Goal: Information Seeking & Learning: Find specific fact

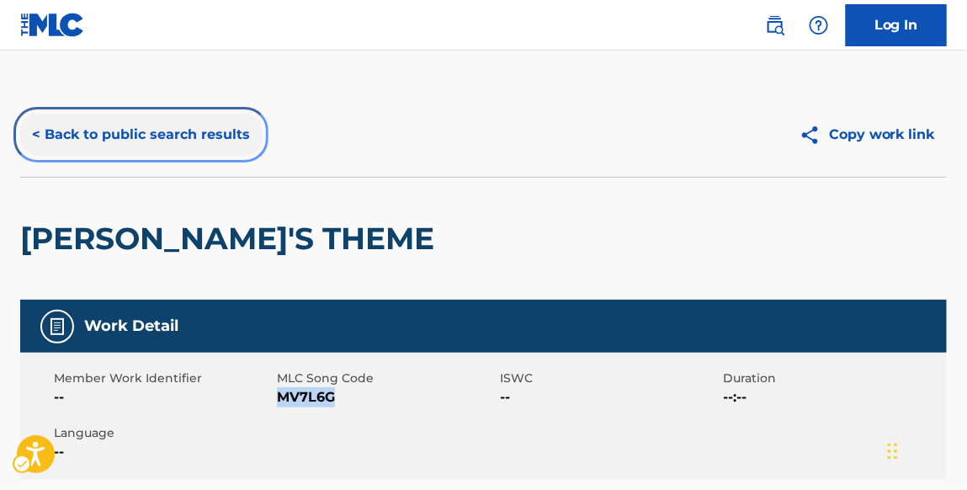
click at [225, 141] on button "< Back to public search results" at bounding box center [141, 135] width 242 height 42
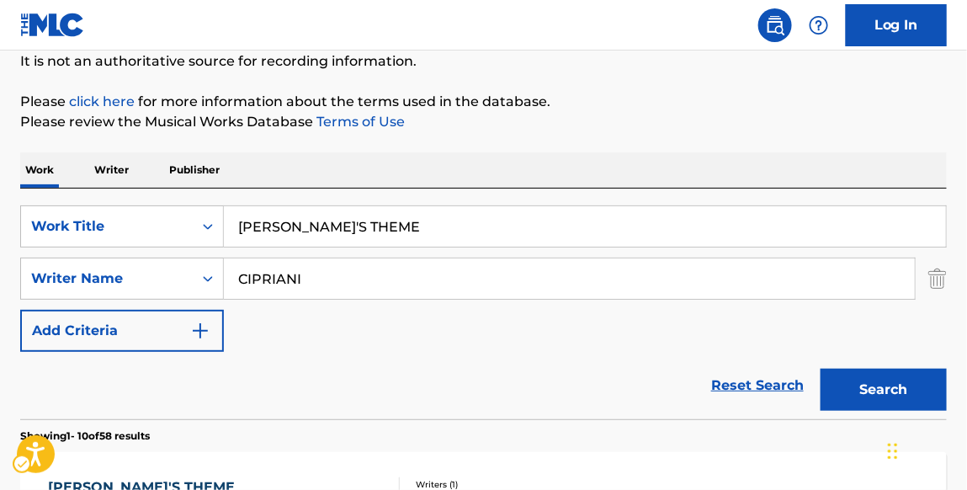
scroll to position [111, 0]
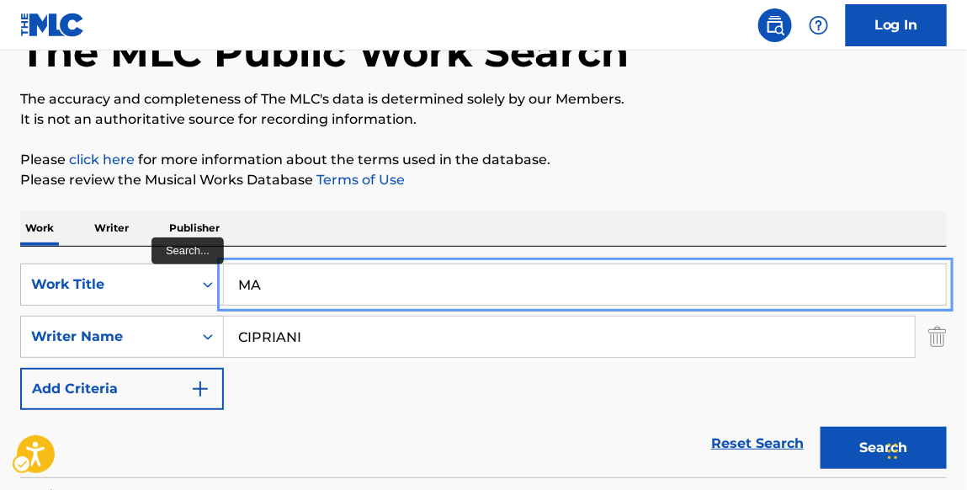
type input "M"
type input "drip drip"
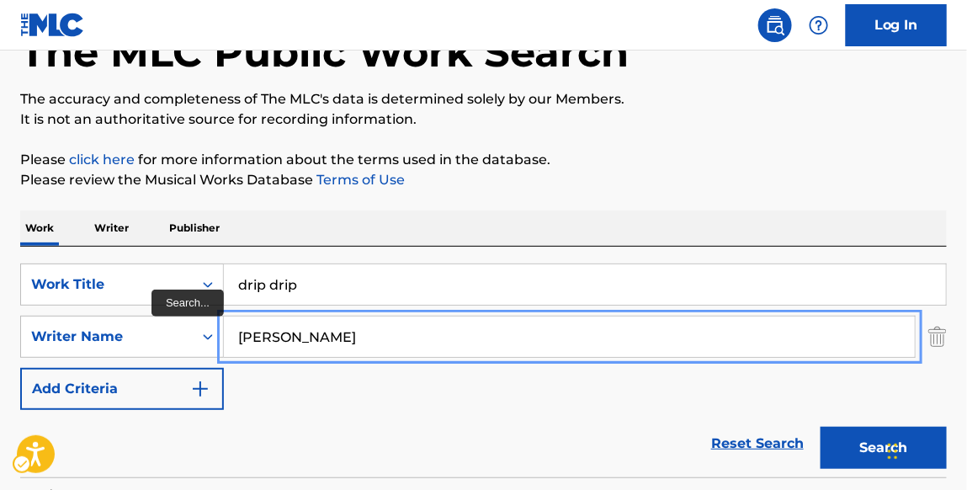
click at [821, 427] on button "Search" at bounding box center [884, 448] width 126 height 42
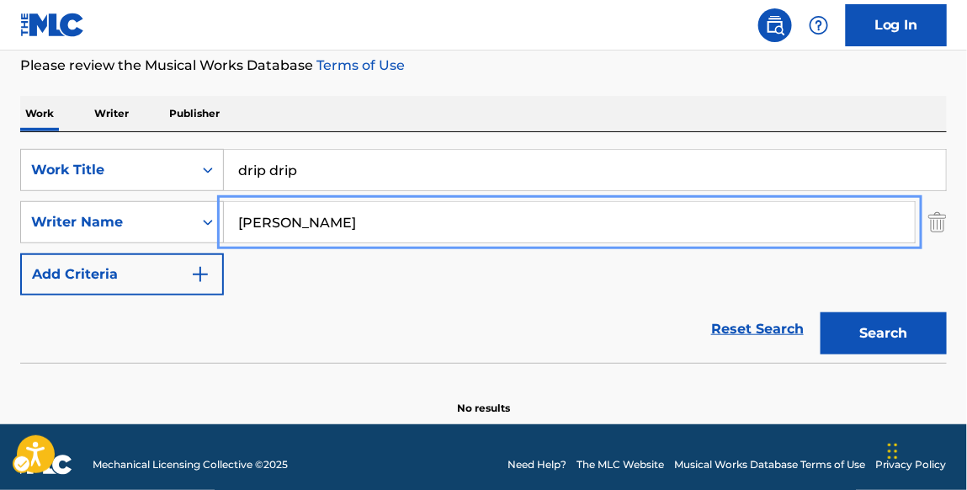
scroll to position [240, 0]
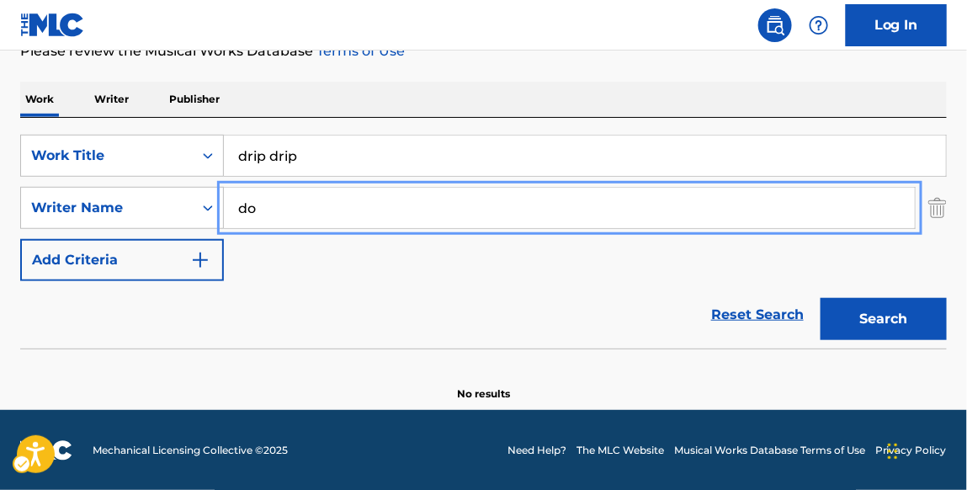
type input "d"
type input "[PERSON_NAME]"
click at [821, 298] on button "Search" at bounding box center [884, 319] width 126 height 42
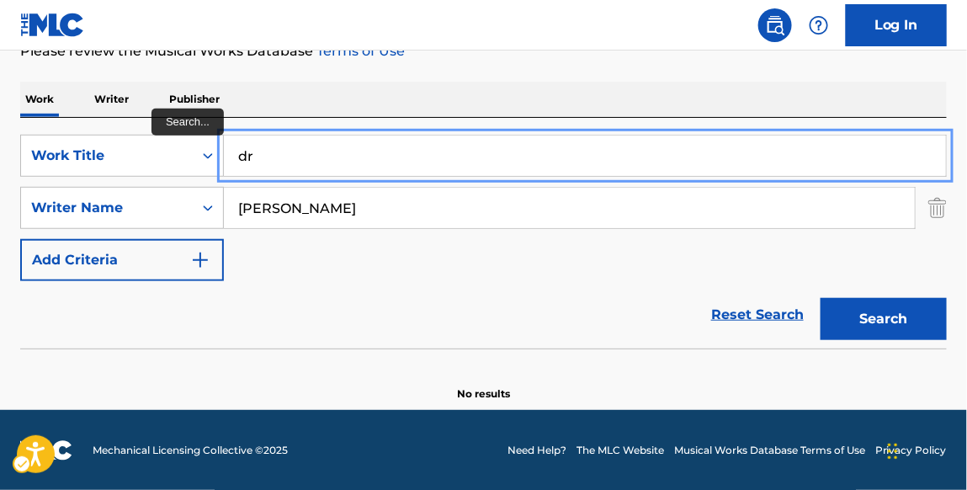
type input "d"
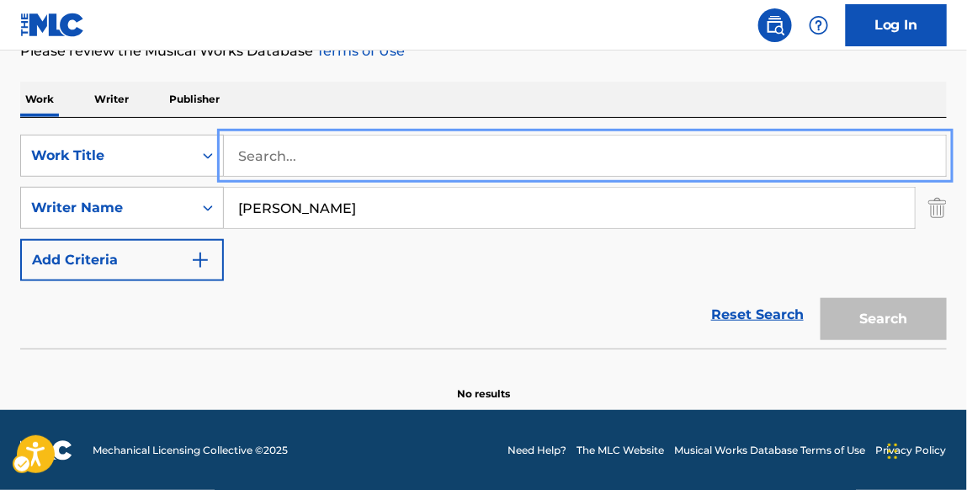
paste input "WE WANT TO BE IT"
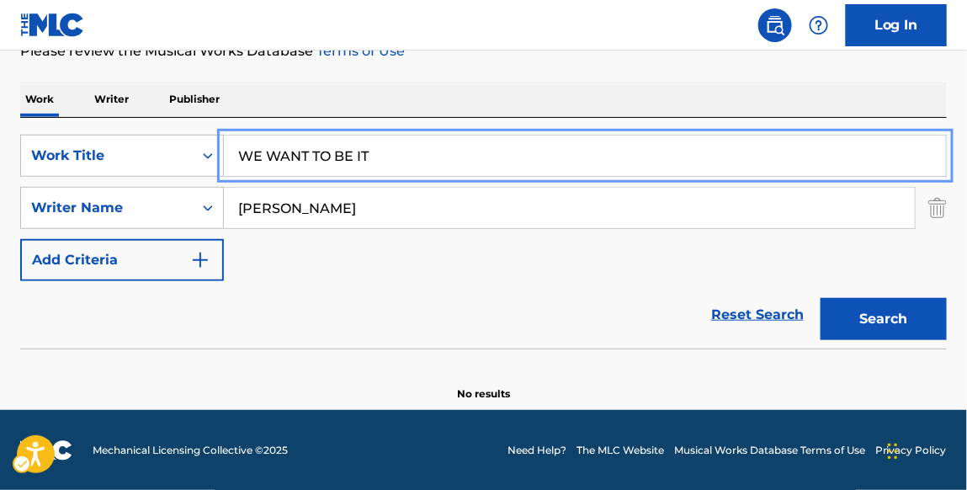
click at [821, 298] on button "Search" at bounding box center [884, 319] width 126 height 42
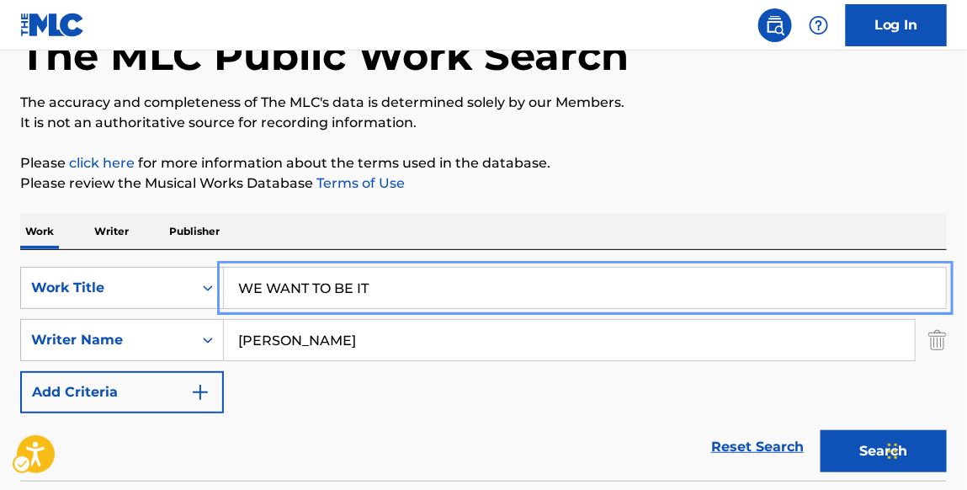
scroll to position [0, 0]
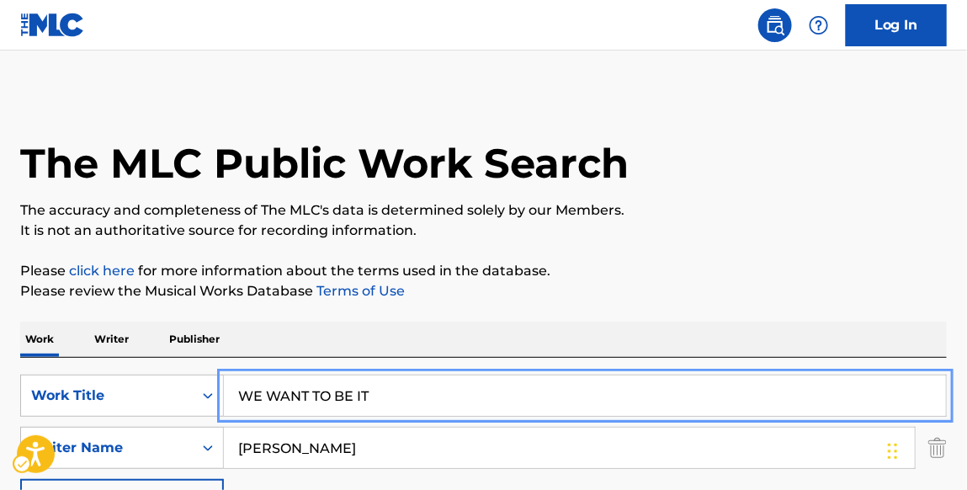
click at [391, 21] on nav "| Redirects to homepage Public Search Log In" at bounding box center [483, 25] width 967 height 51
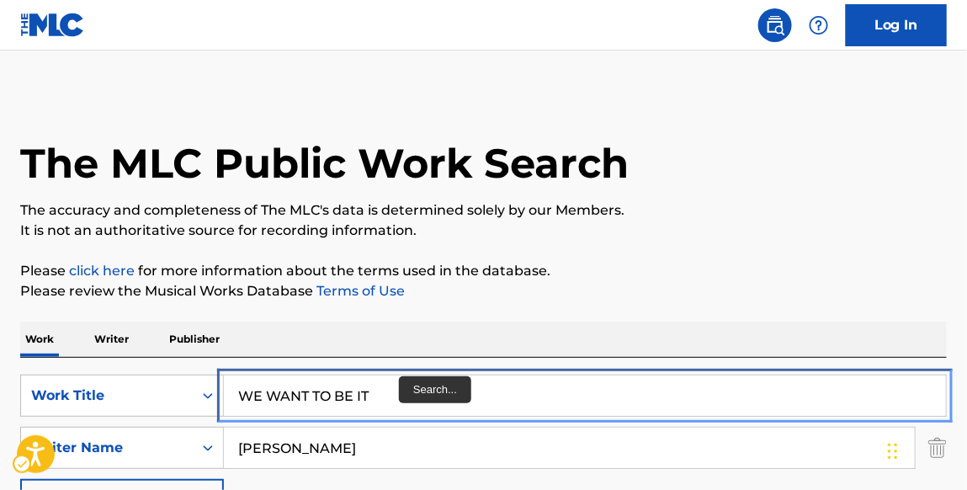
click at [387, 396] on input "WE WANT TO BE IT" at bounding box center [585, 395] width 722 height 40
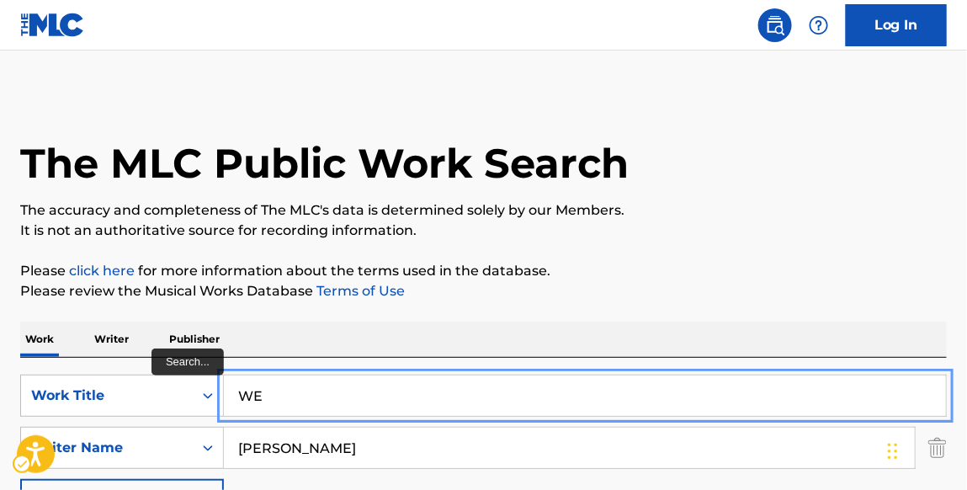
type input "W"
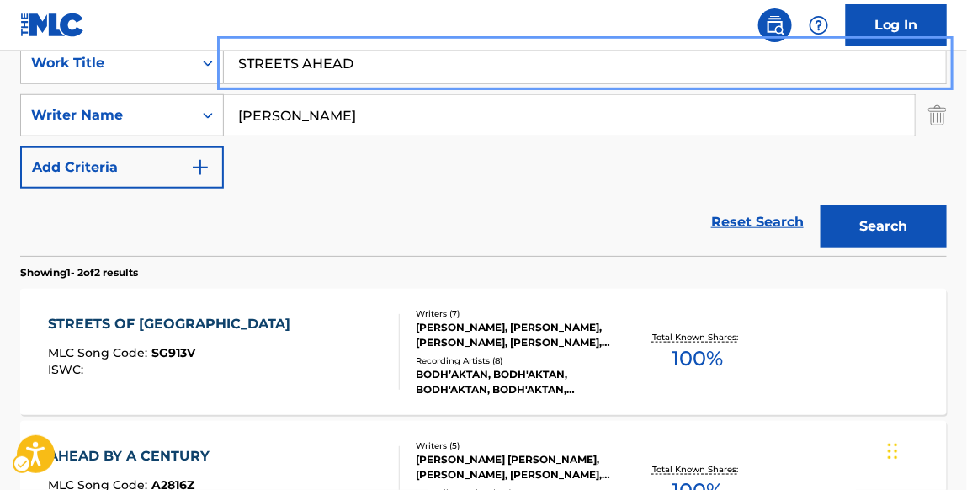
scroll to position [316, 0]
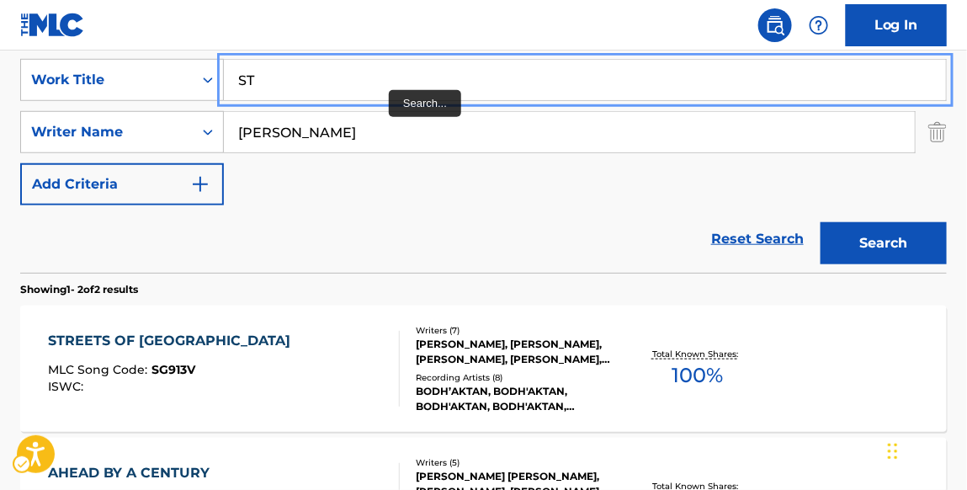
type input "S"
type input "are you ready"
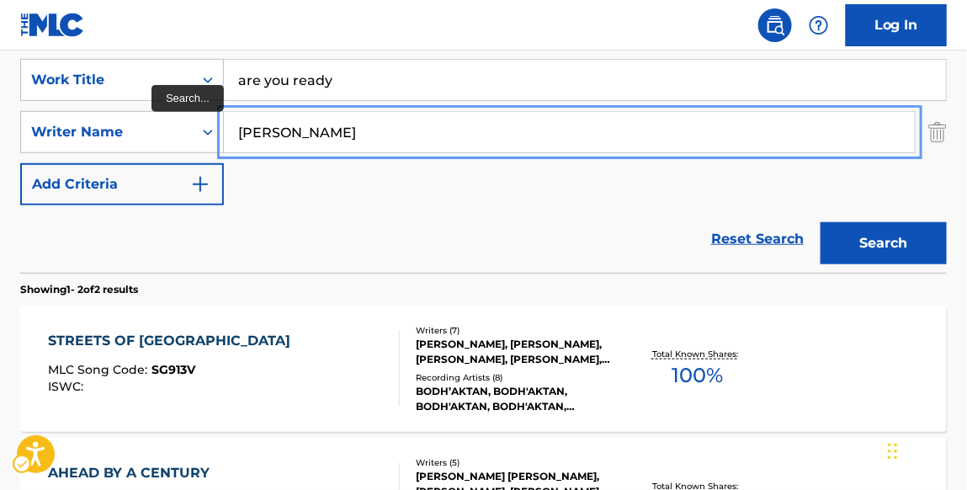
type input "[PERSON_NAME]"
click at [821, 222] on button "Search" at bounding box center [884, 243] width 126 height 42
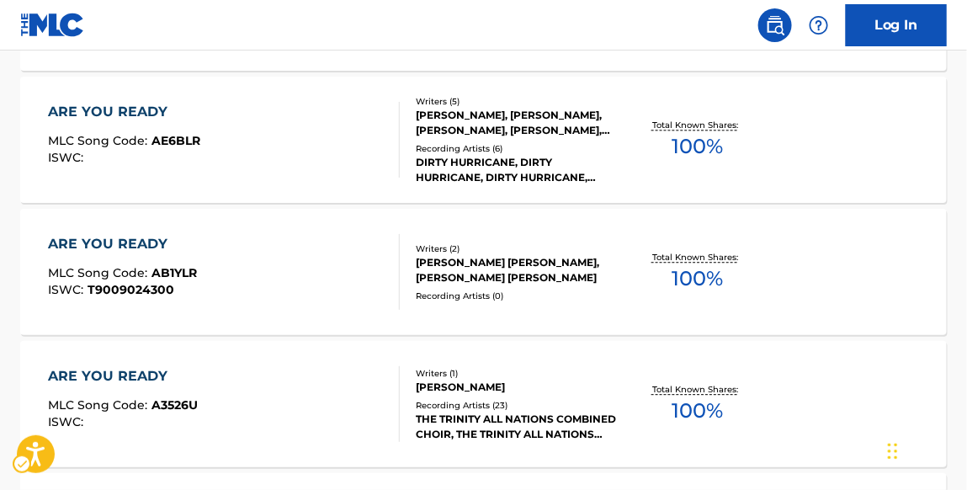
scroll to position [1086, 0]
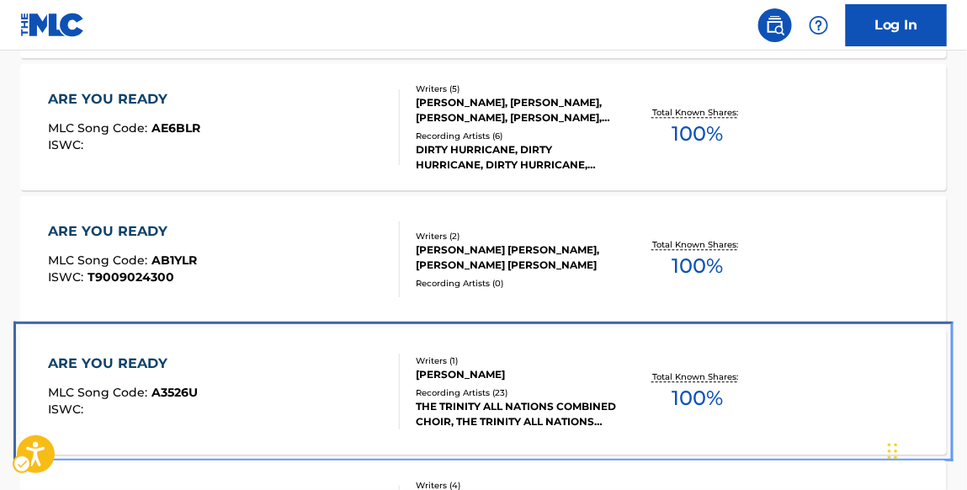
click at [149, 354] on div "ARE YOU READY" at bounding box center [123, 364] width 150 height 20
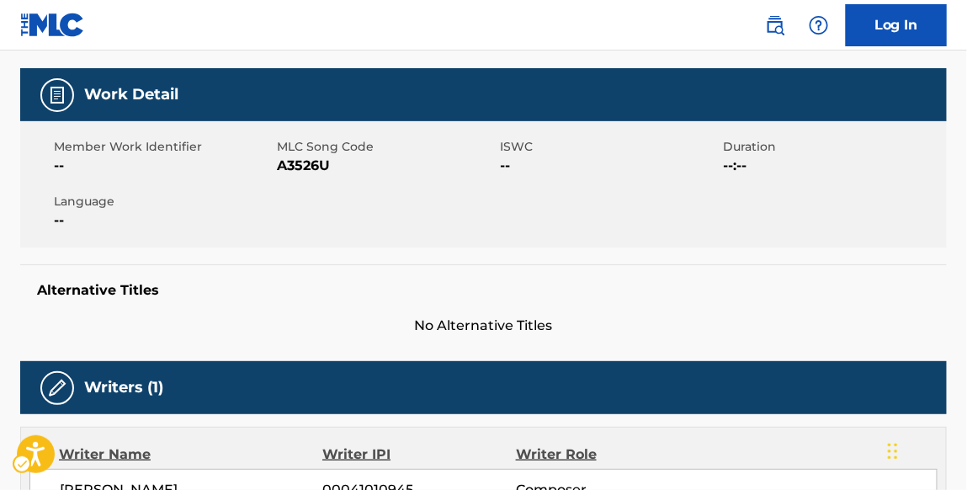
scroll to position [224, 0]
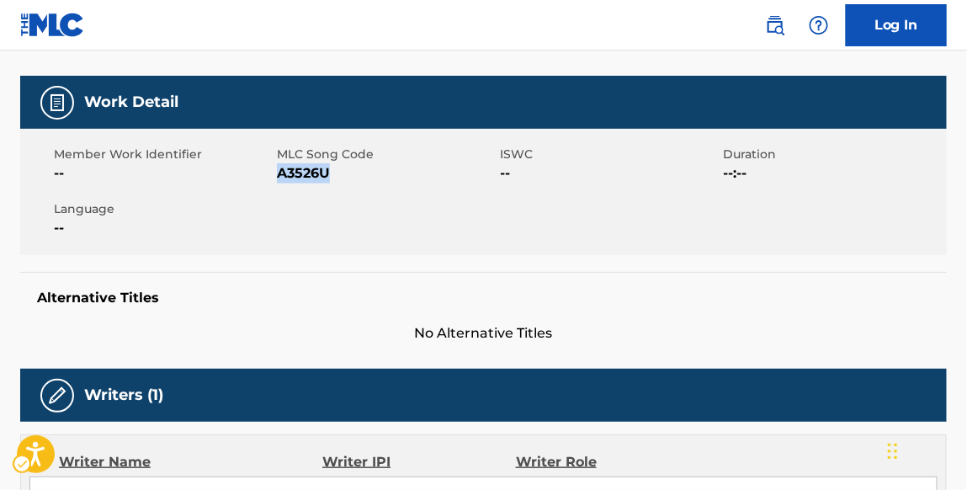
drag, startPoint x: 331, startPoint y: 173, endPoint x: 281, endPoint y: 177, distance: 49.8
click at [281, 177] on span "MLC Song Code - A3526U" at bounding box center [386, 173] width 219 height 20
copy span "A3526U"
